Goal: Task Accomplishment & Management: Manage account settings

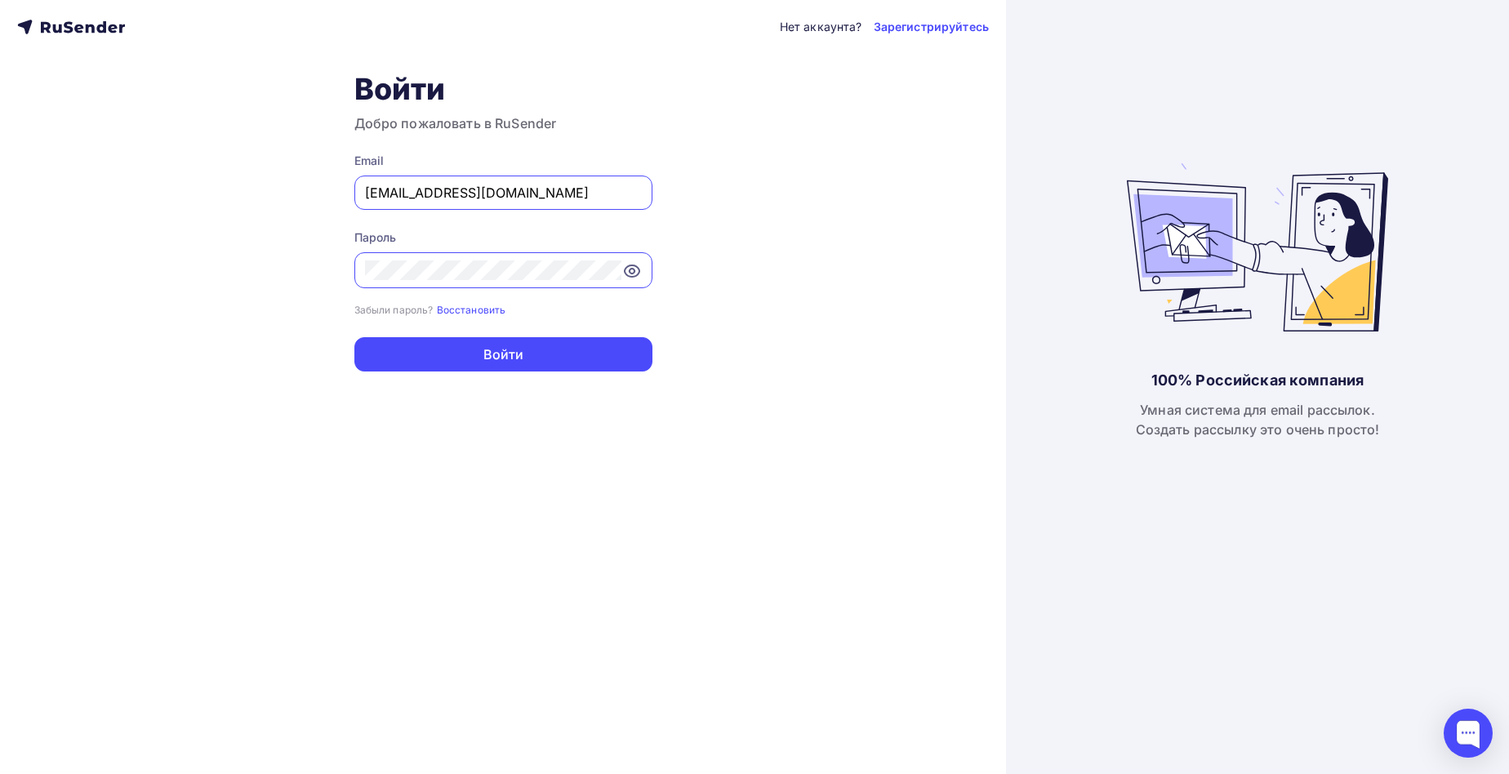
click at [531, 191] on input "[EMAIL_ADDRESS][DOMAIN_NAME]" at bounding box center [503, 193] width 277 height 20
click at [634, 267] on icon at bounding box center [632, 270] width 15 height 11
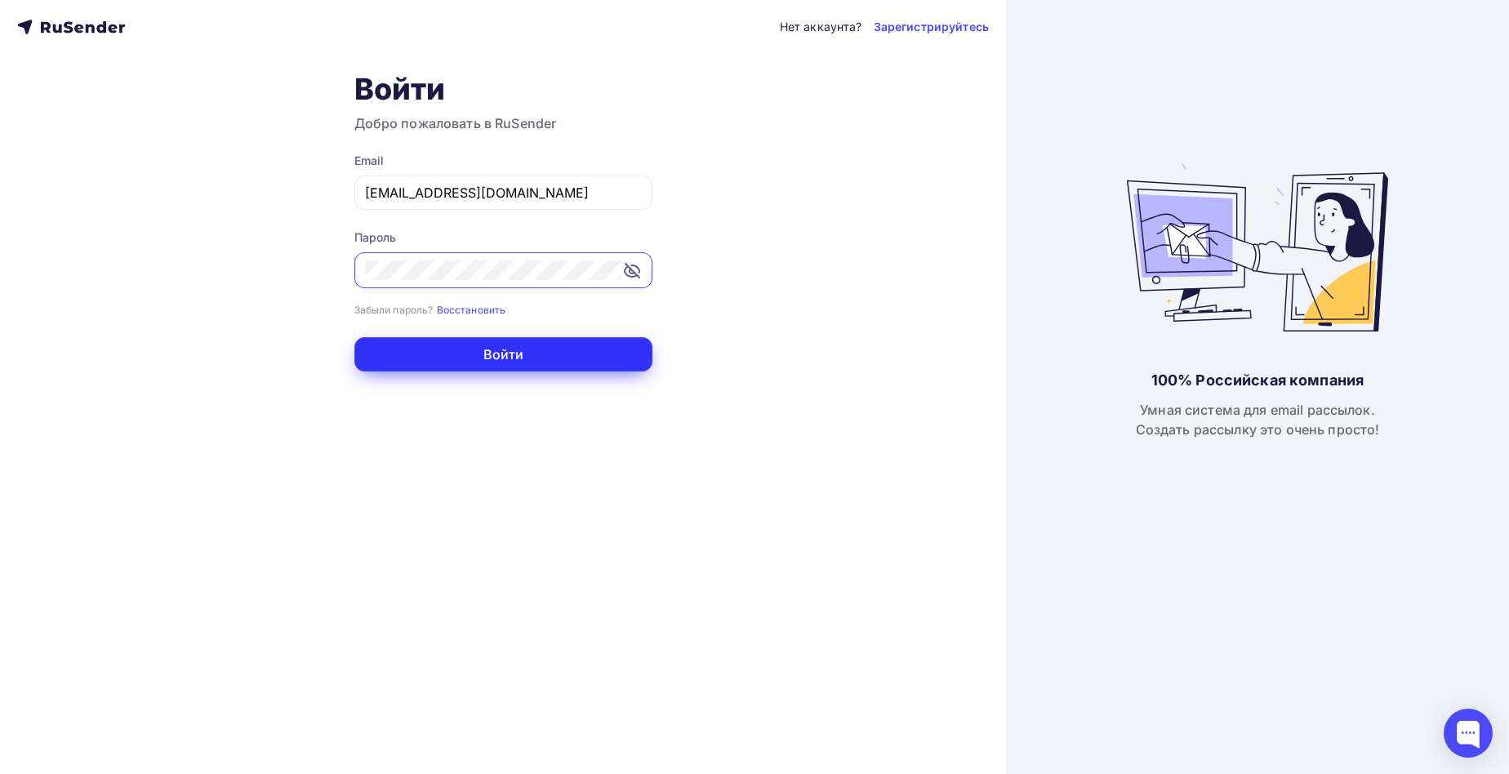
click at [490, 354] on button "Войти" at bounding box center [503, 354] width 298 height 34
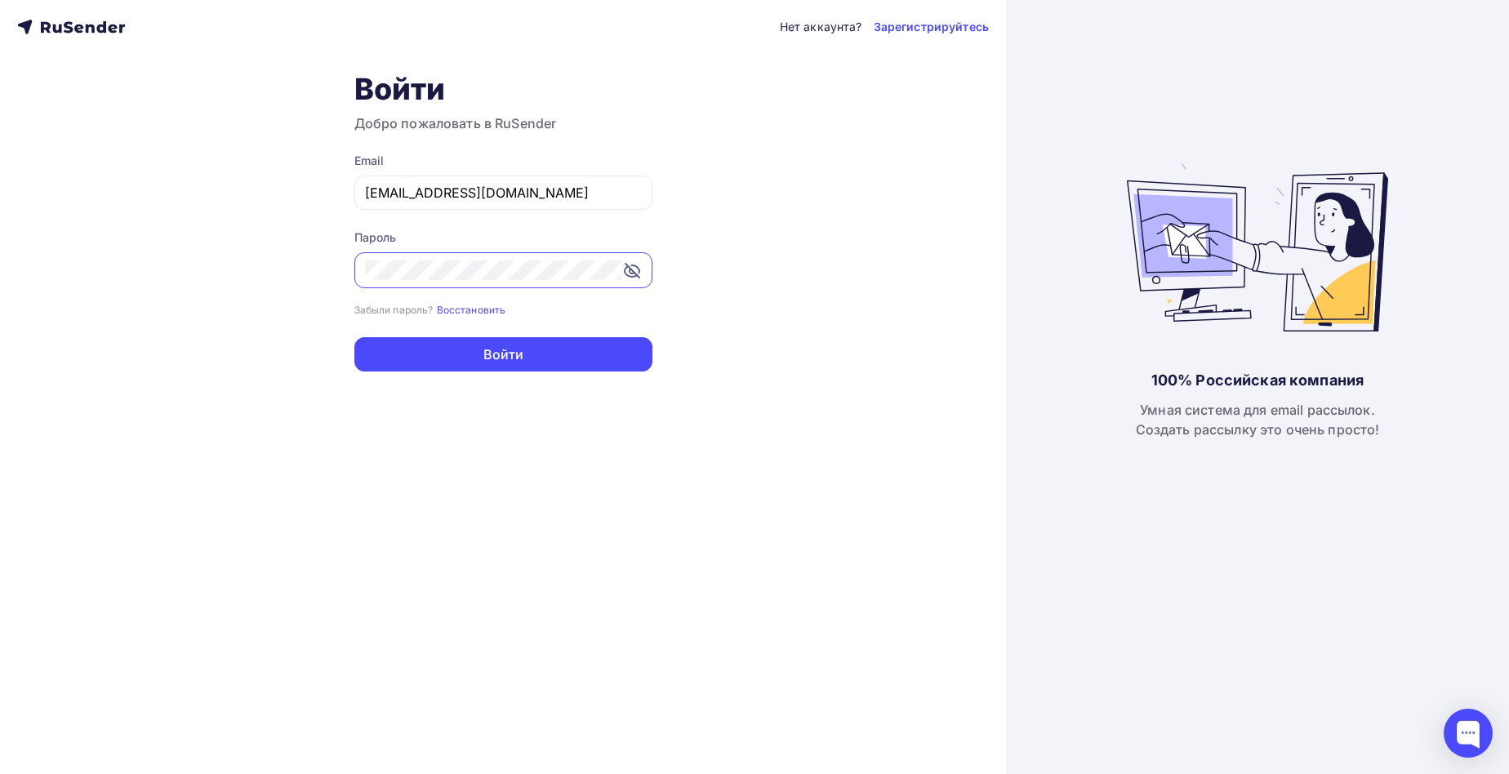
click at [269, 84] on div "Нет аккаунта? Зарегистрируйтесь Войти Добро пожаловать в RuSender Email [EMAIL_…" at bounding box center [503, 387] width 1006 height 774
click at [536, 199] on input "[EMAIL_ADDRESS][DOMAIN_NAME]" at bounding box center [503, 193] width 277 height 20
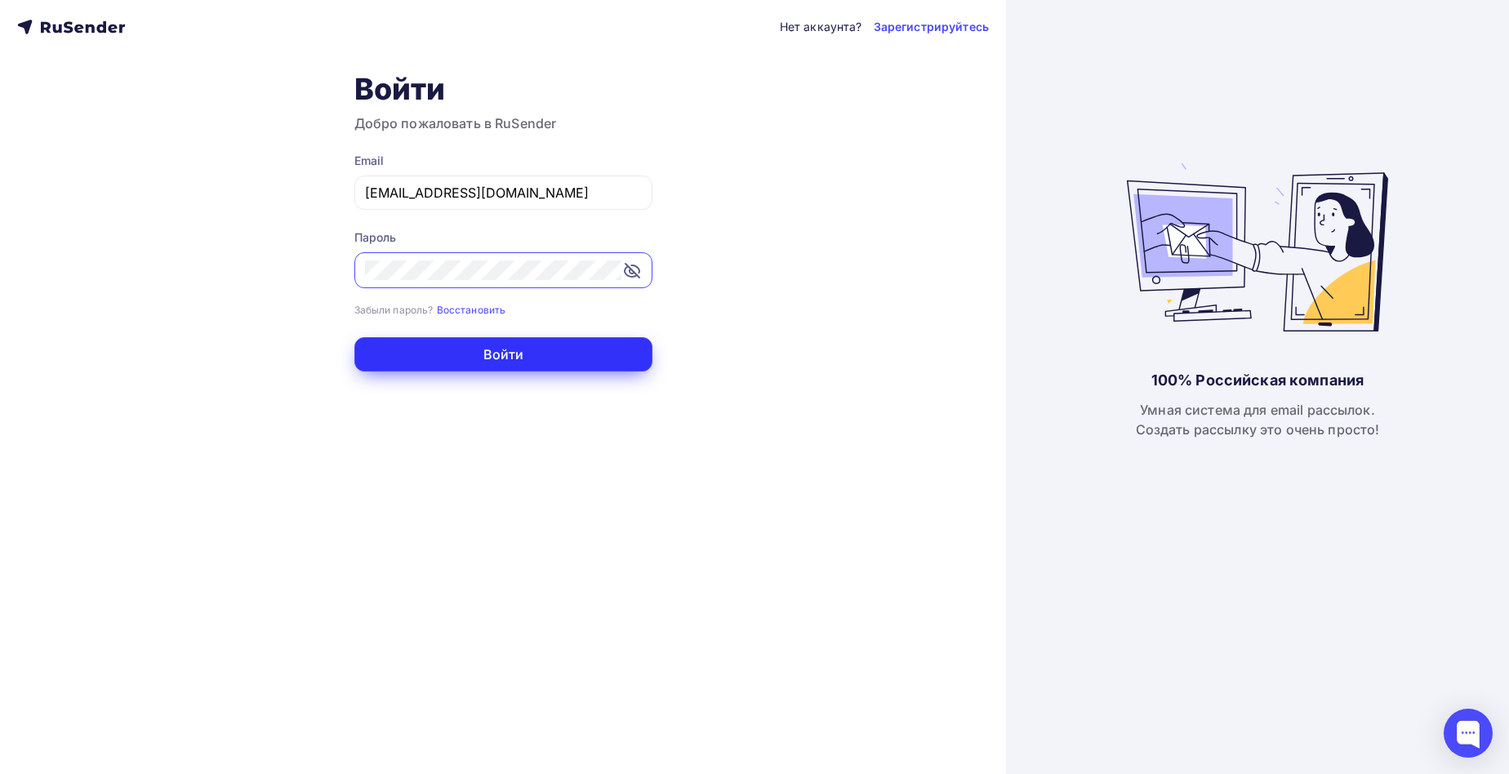
click at [474, 354] on button "Войти" at bounding box center [503, 354] width 298 height 34
click at [543, 356] on button "Войти" at bounding box center [503, 354] width 298 height 34
click at [501, 355] on button "Войти" at bounding box center [503, 354] width 298 height 34
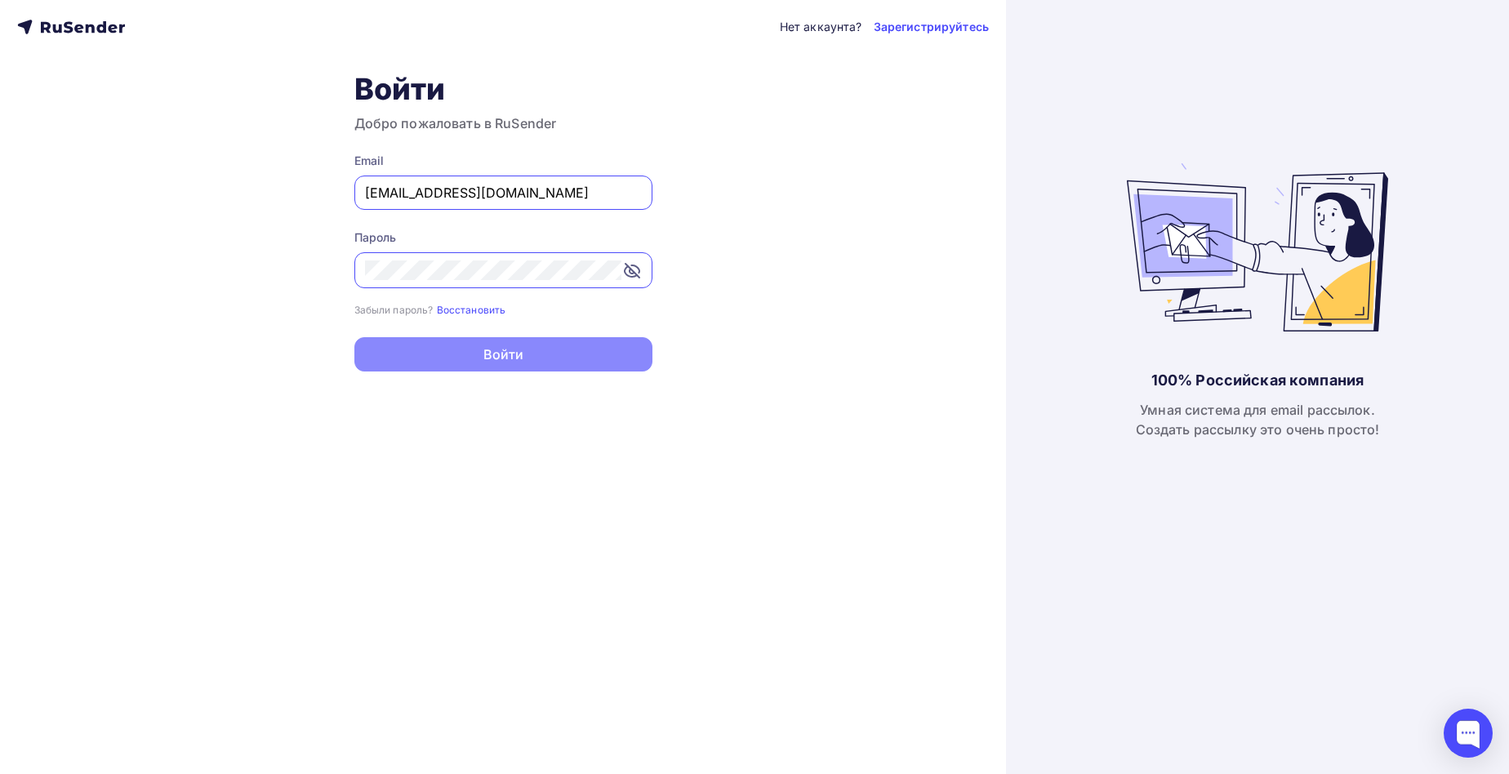
click at [540, 193] on input "[EMAIL_ADDRESS][DOMAIN_NAME]" at bounding box center [503, 193] width 277 height 20
click at [712, 139] on div "Нет аккаунта? Зарегистрируйтесь Войти Добро пожаловать в RuSender Email [EMAIL_…" at bounding box center [503, 387] width 1006 height 774
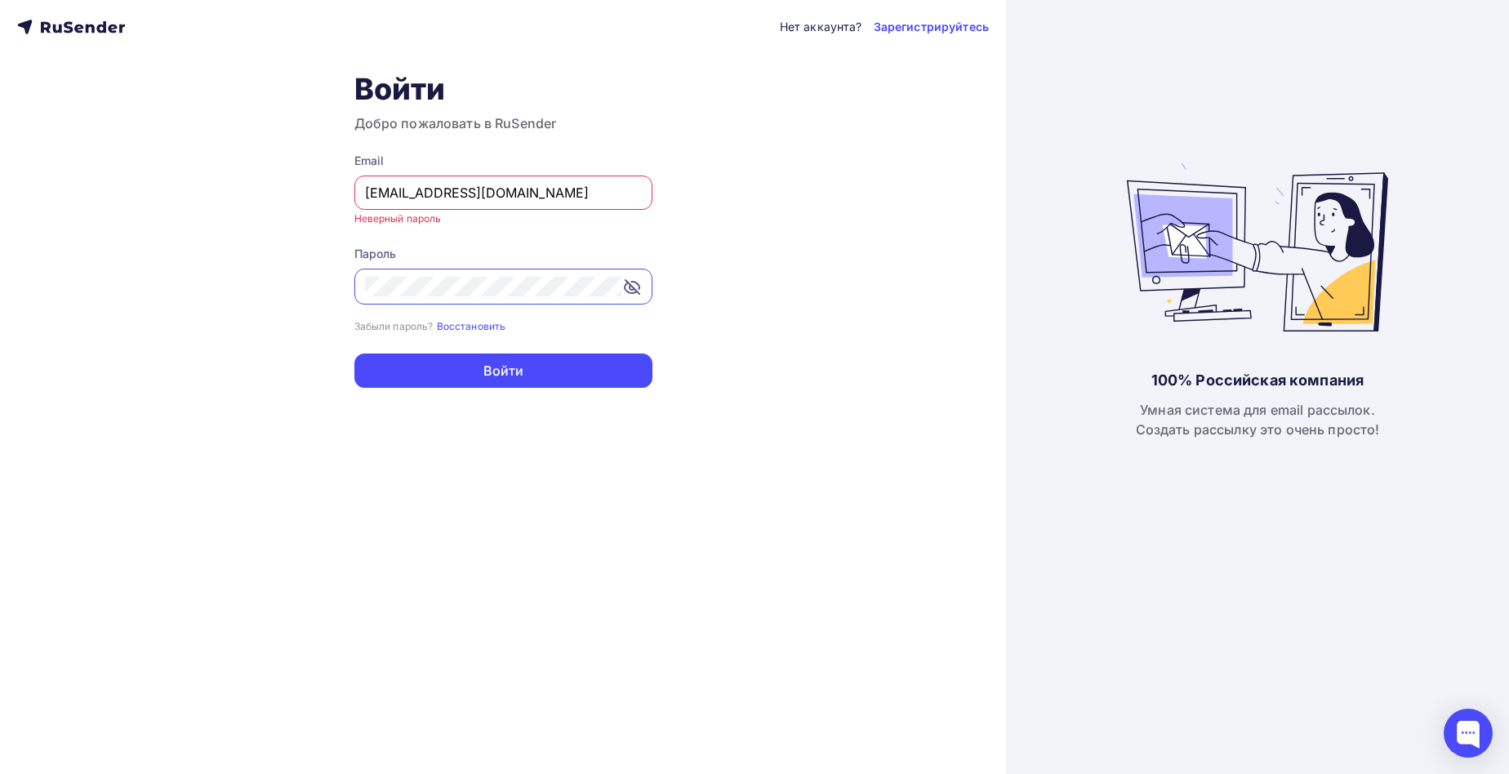
click at [559, 199] on input "[EMAIL_ADDRESS][DOMAIN_NAME]" at bounding box center [503, 193] width 277 height 20
click at [816, 118] on div "Нет аккаунта? Зарегистрируйтесь Войти Добро пожаловать в RuSender Email [EMAIL_…" at bounding box center [503, 387] width 1006 height 774
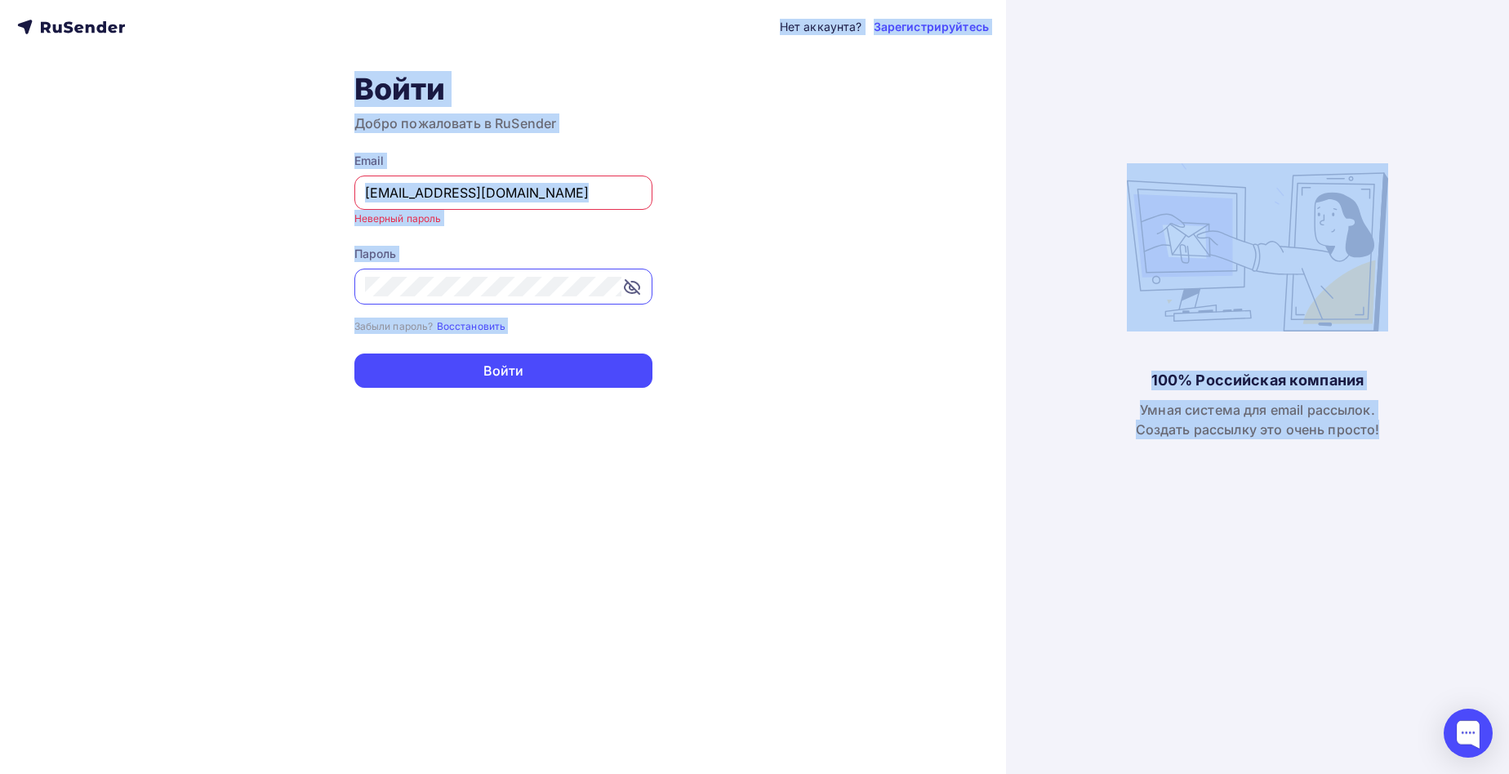
click at [598, 194] on input "[EMAIL_ADDRESS][DOMAIN_NAME]" at bounding box center [503, 193] width 277 height 20
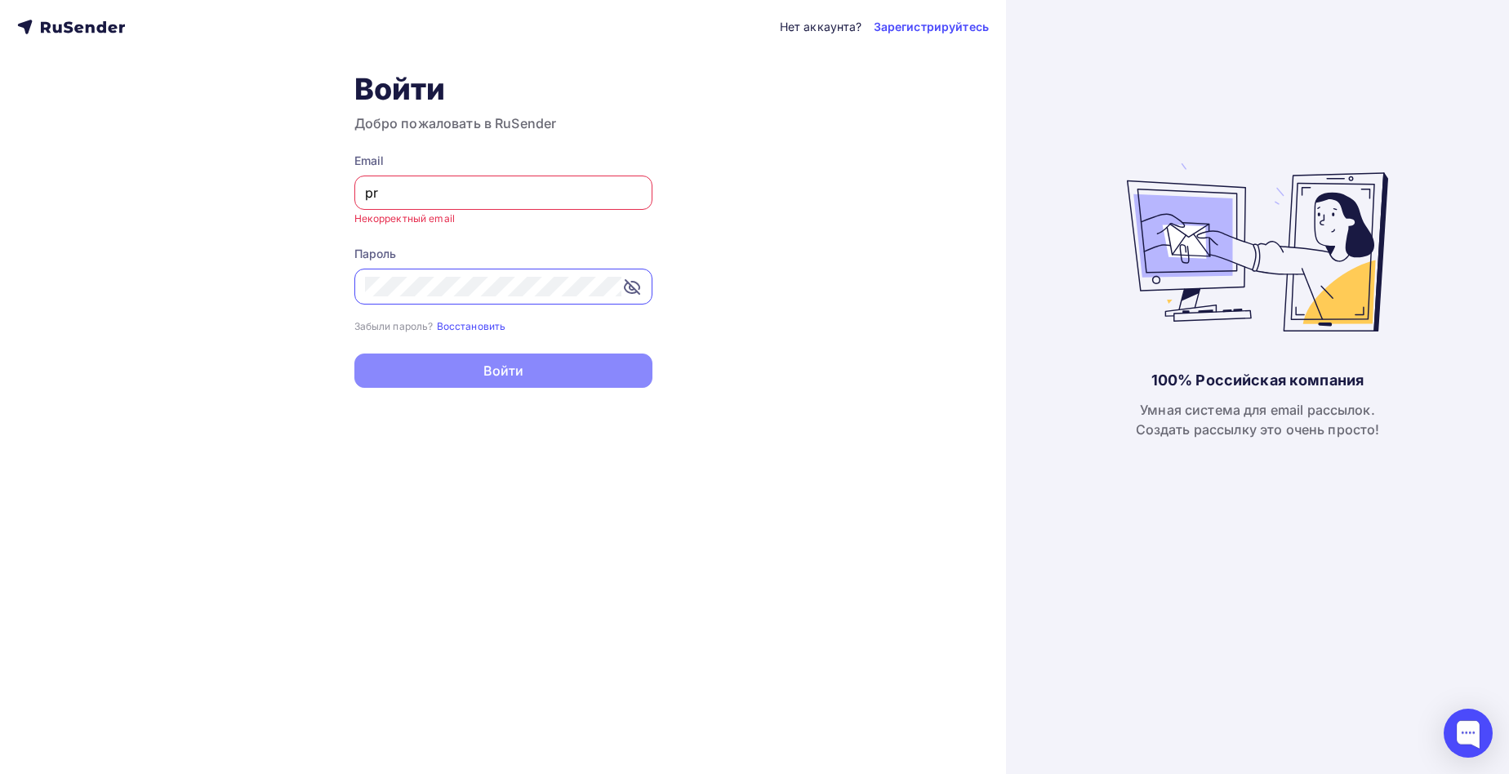
type input "[EMAIL_ADDRESS][DOMAIN_NAME]"
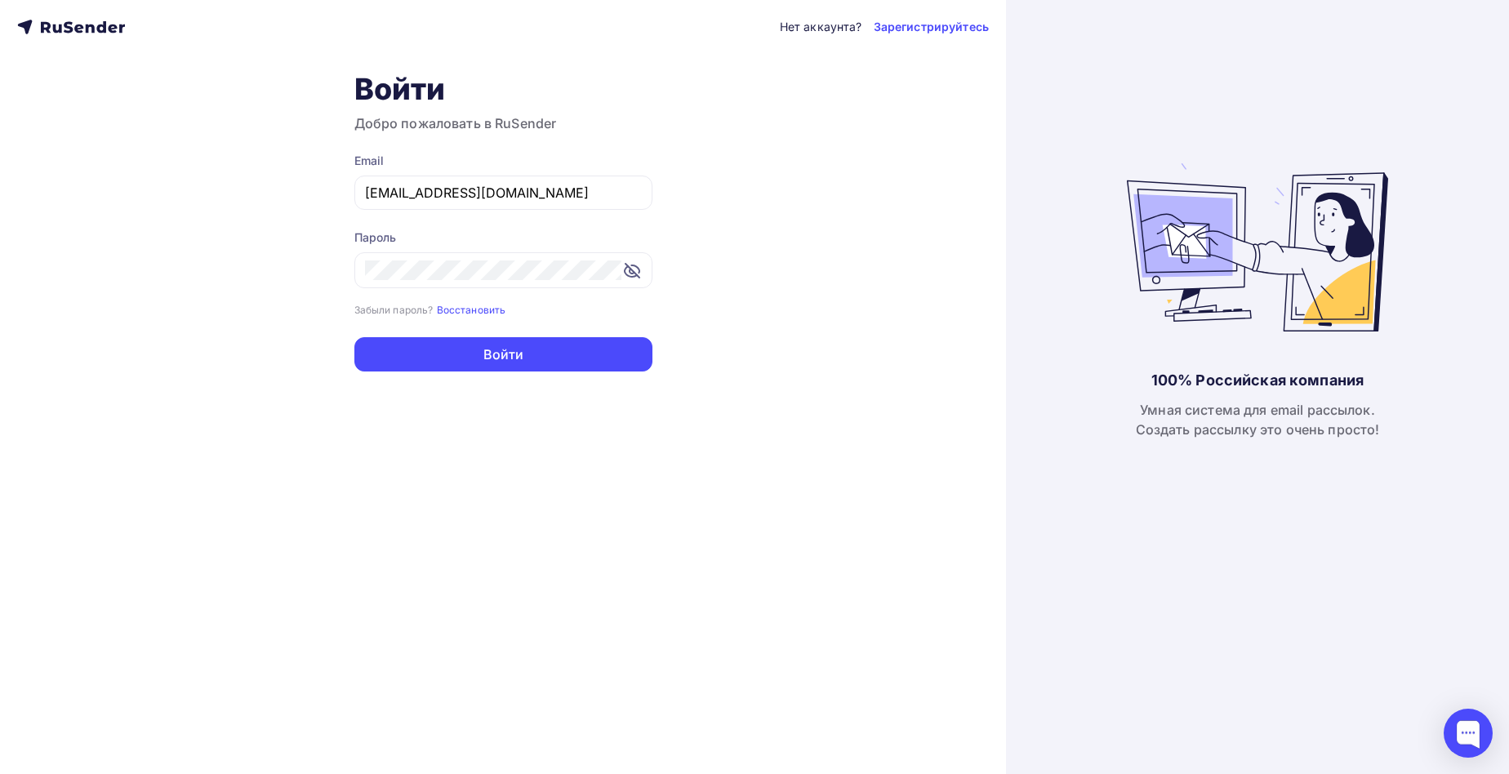
click at [758, 336] on div "Нет аккаунта? Зарегистрируйтесь Войти Добро пожаловать в RuSender Email [EMAIL_…" at bounding box center [503, 387] width 1006 height 774
